Goal: Task Accomplishment & Management: Manage account settings

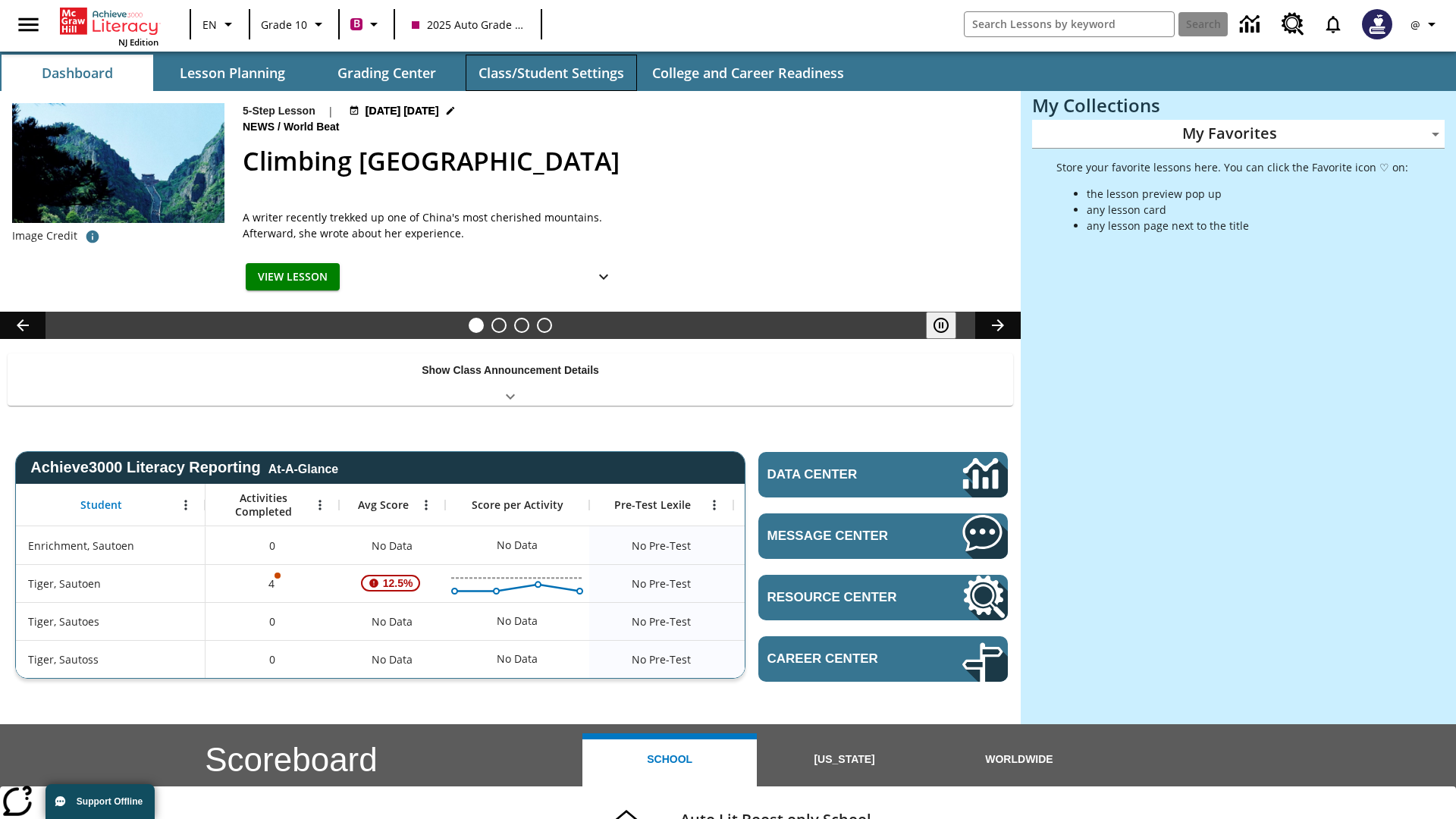
click at [551, 73] on button "Class/Student Settings" at bounding box center [551, 72] width 172 height 36
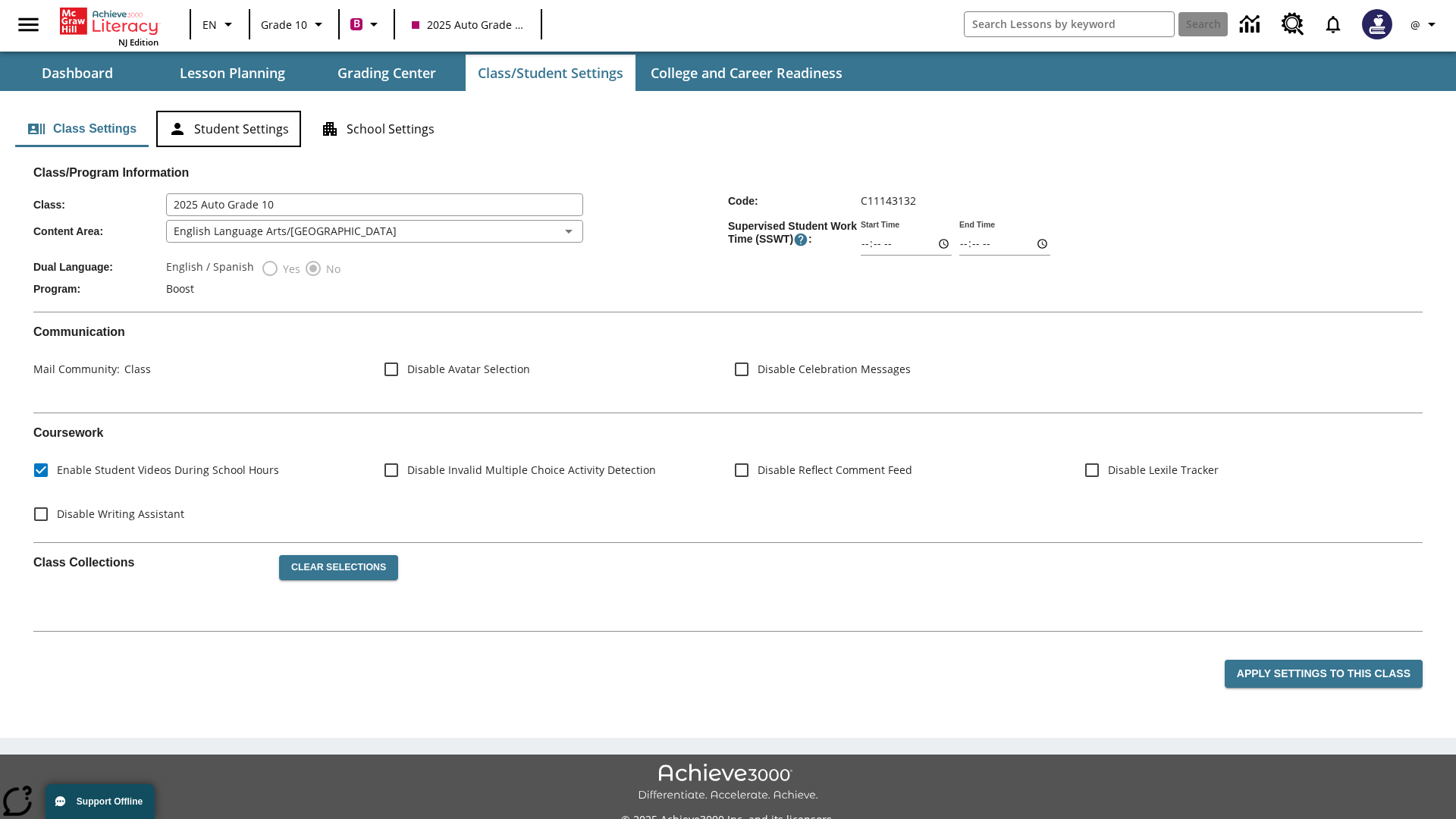
click at [228, 129] on button "Student Settings" at bounding box center [228, 128] width 145 height 36
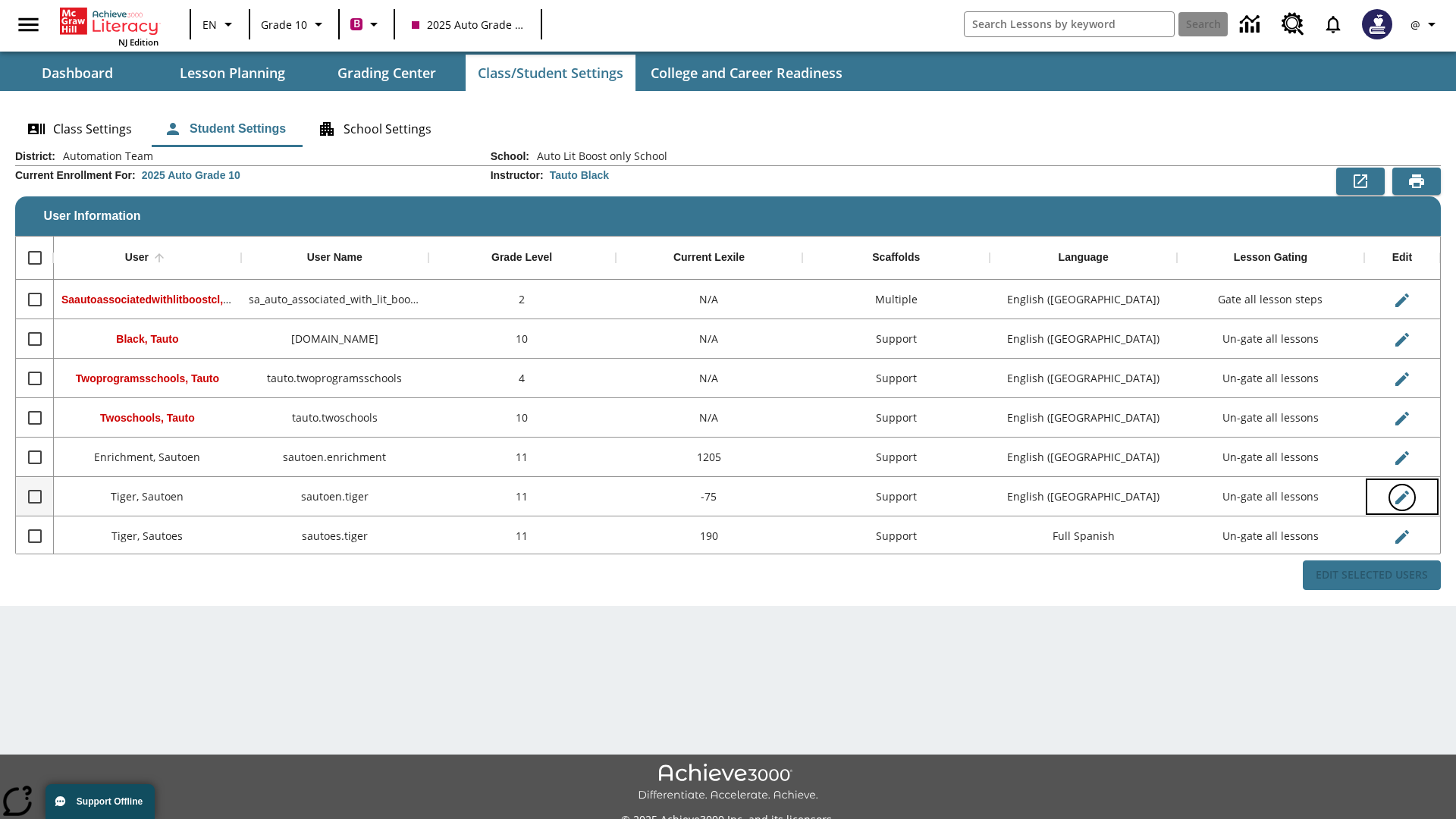
click at [1401, 497] on icon "Edit User" at bounding box center [1402, 497] width 14 height 14
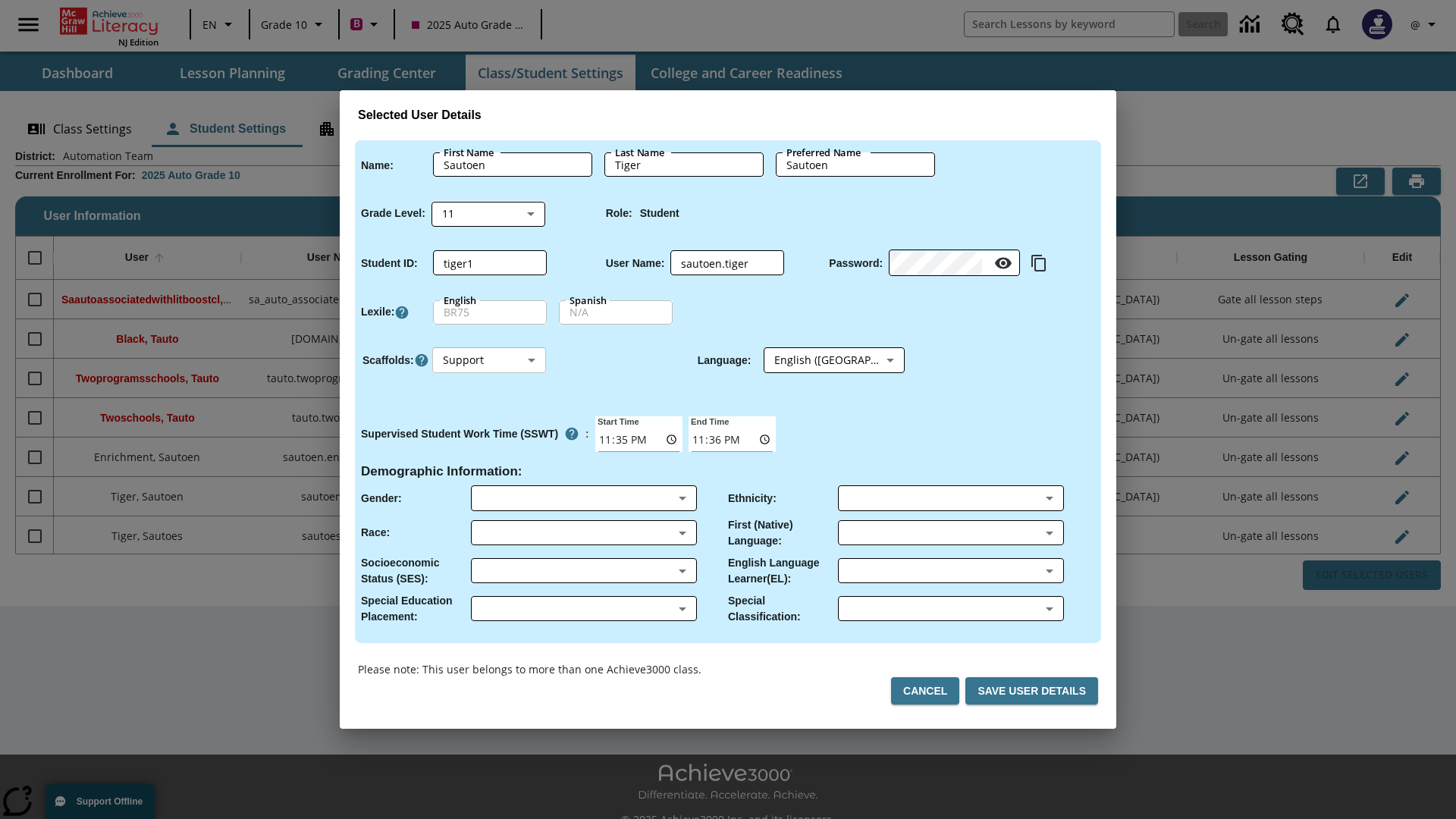
click at [489, 360] on body "Skip to main content NJ Edition EN Grade 10 B 2025 Auto Grade 10 Search 0 @ Das…" at bounding box center [728, 426] width 1456 height 852
click at [489, 416] on li "Support" at bounding box center [489, 416] width 114 height 25
click at [820, 360] on body "Skip to main content NJ Edition EN Grade 10 B 2025 Auto Grade 10 Search 0 @ Das…" at bounding box center [728, 426] width 1456 height 852
click at [489, 360] on body "Skip to main content NJ Edition EN Grade 10 B 2025 Auto Grade 10 Search 0 @ Das…" at bounding box center [728, 426] width 1456 height 852
click at [489, 441] on li "Enrichment" at bounding box center [489, 441] width 114 height 25
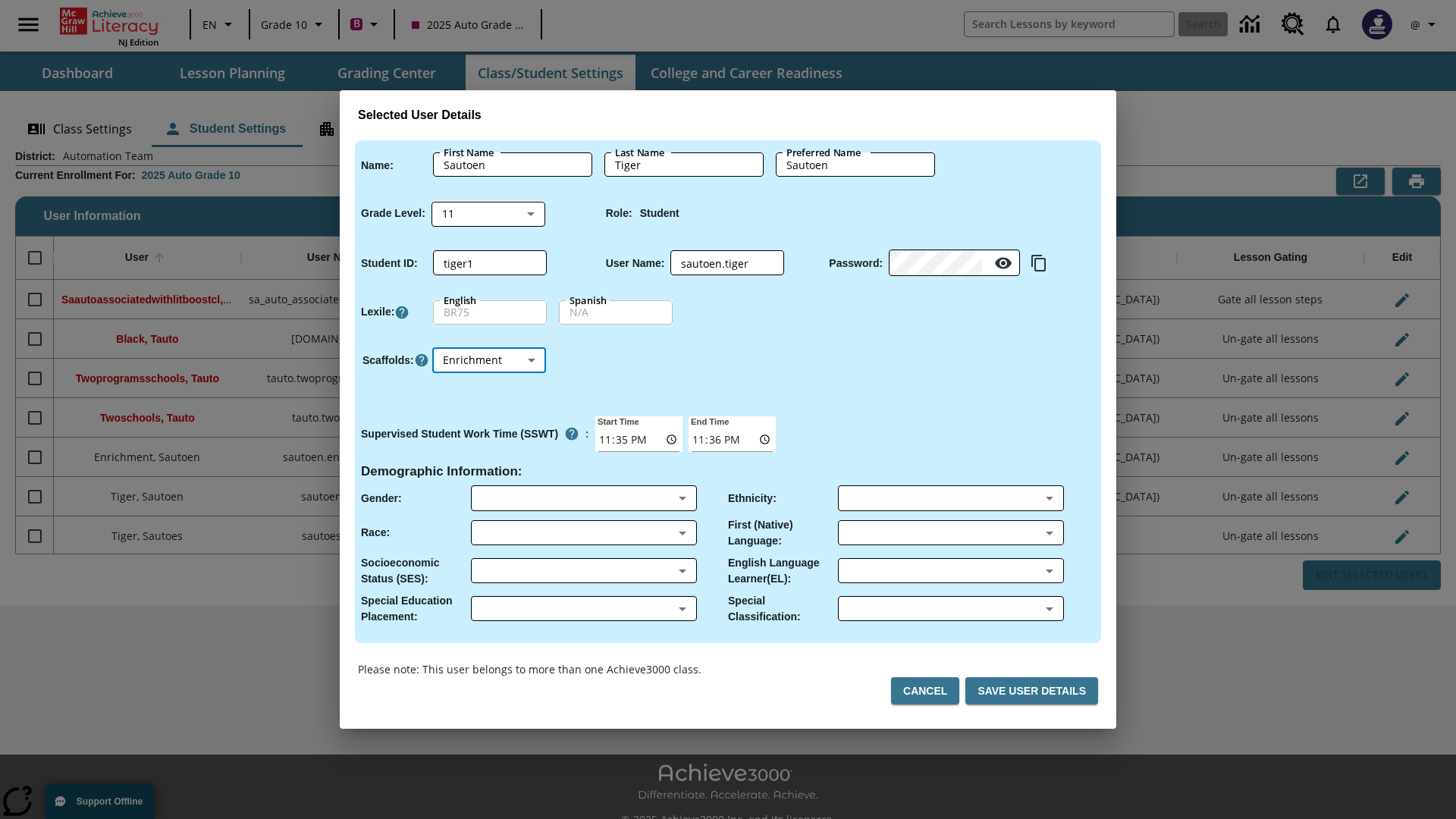
click at [489, 360] on body "Skip to main content NJ Edition EN Grade 10 B 2025 Auto Grade 10 Search 0 @ Das…" at bounding box center [728, 426] width 1456 height 852
click at [489, 391] on li "Standard" at bounding box center [489, 391] width 114 height 25
click at [489, 360] on body "Skip to main content NJ Edition EN Grade 10 B 2025 Auto Grade 10 Search 0 @ Das…" at bounding box center [728, 426] width 1456 height 852
click at [489, 467] on li "Multiple" at bounding box center [489, 467] width 114 height 25
type input "M"
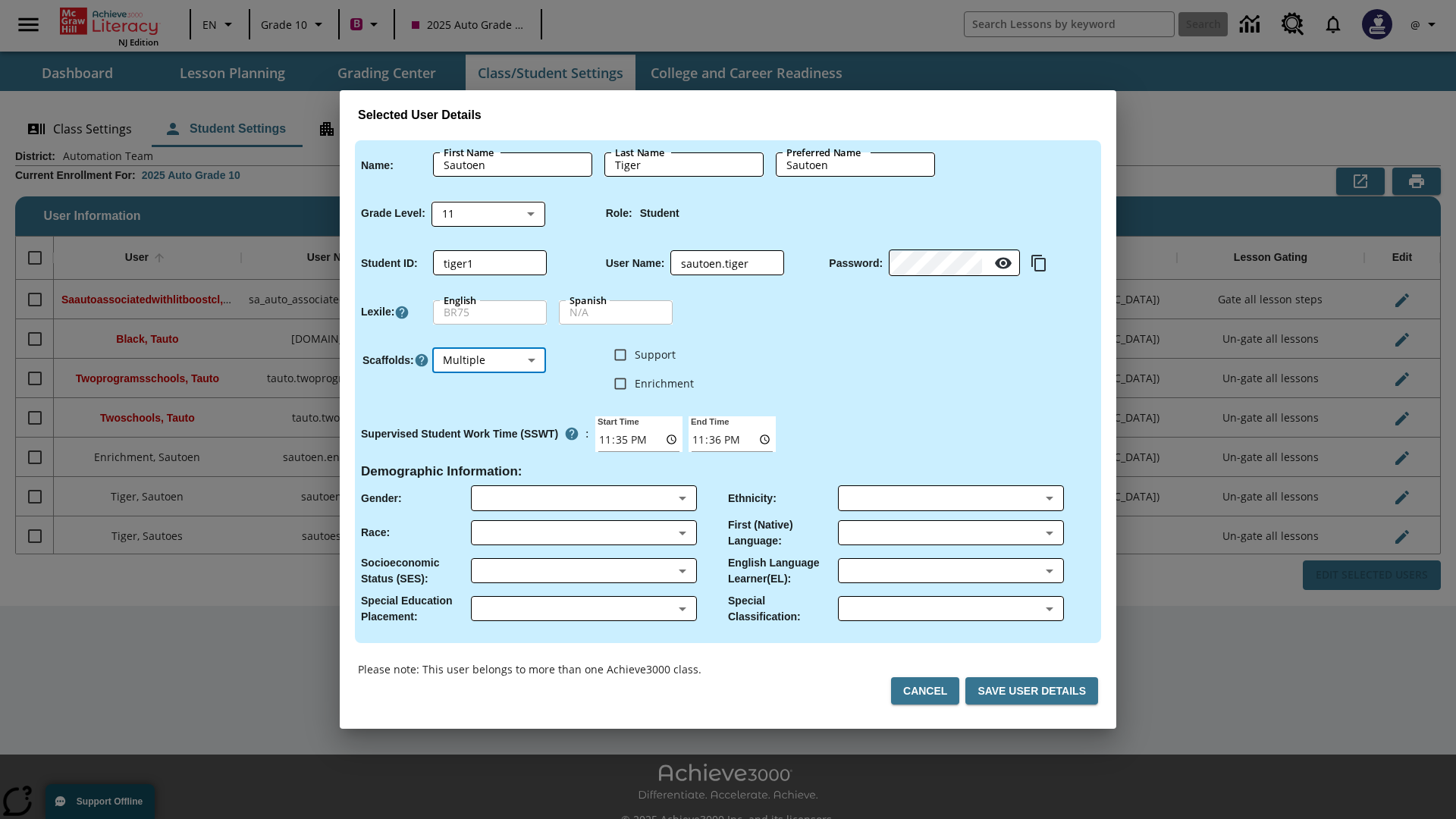
click at [620, 383] on input "Enrichment" at bounding box center [619, 383] width 29 height 29
checkbox input "true"
click at [620, 354] on input "Support" at bounding box center [619, 354] width 29 height 29
checkbox input "true"
